Goal: Check status

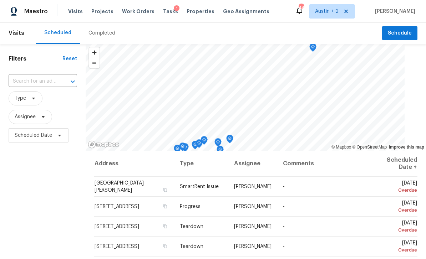
click at [102, 36] on div "Completed" at bounding box center [101, 33] width 27 height 7
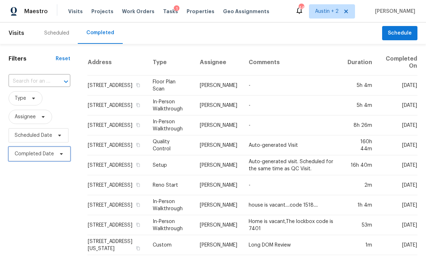
click at [30, 157] on span "Completed Date" at bounding box center [34, 154] width 39 height 7
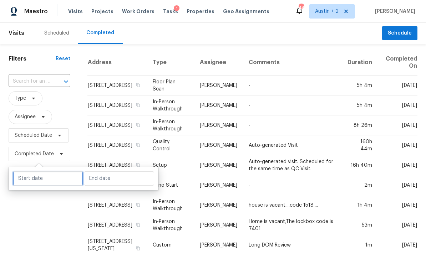
click at [30, 182] on input "text" at bounding box center [48, 179] width 70 height 14
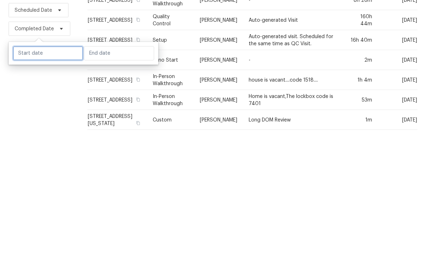
select select "8"
select select "2025"
select select "9"
select select "2025"
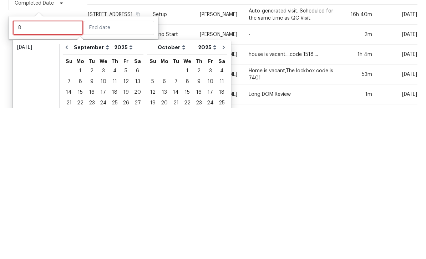
type input "8"
click at [68, 191] on button "Go to previous month" at bounding box center [66, 198] width 11 height 14
select select "7"
select select "8"
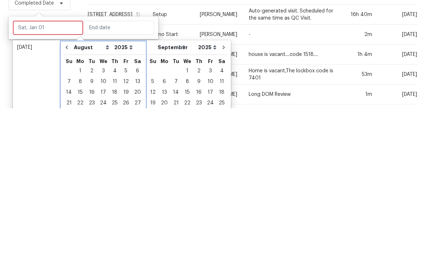
scroll to position [23, 0]
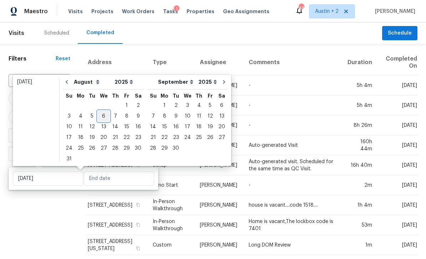
click at [102, 111] on div "6" at bounding box center [104, 116] width 12 height 10
type input "[DATE]"
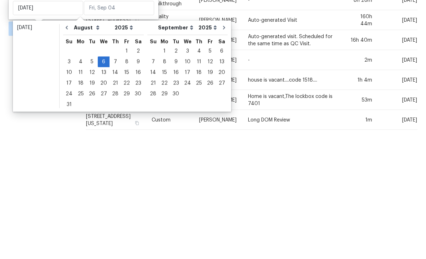
scroll to position [23, 0]
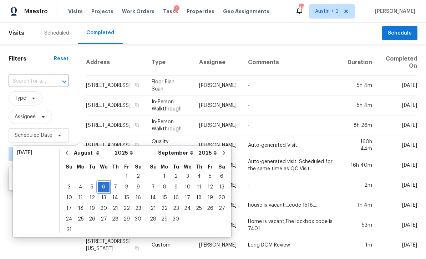
click at [103, 182] on div "6" at bounding box center [104, 187] width 12 height 10
type input "[DATE]"
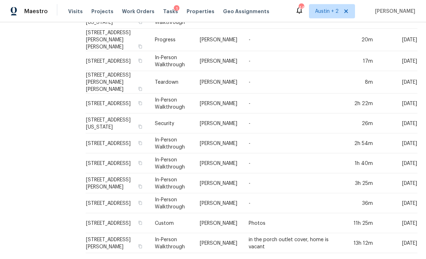
scroll to position [23, 0]
